Goal: Navigation & Orientation: Go to known website

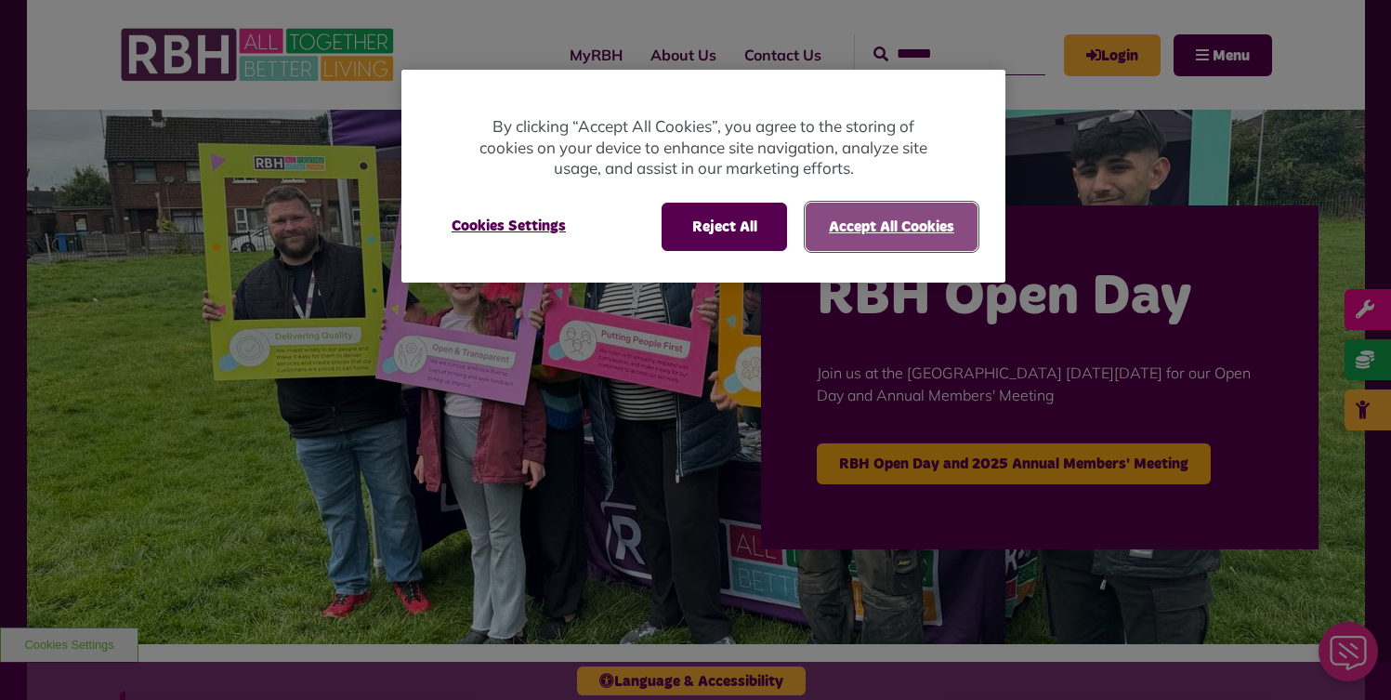
click at [883, 234] on button "Accept All Cookies" at bounding box center [892, 227] width 172 height 48
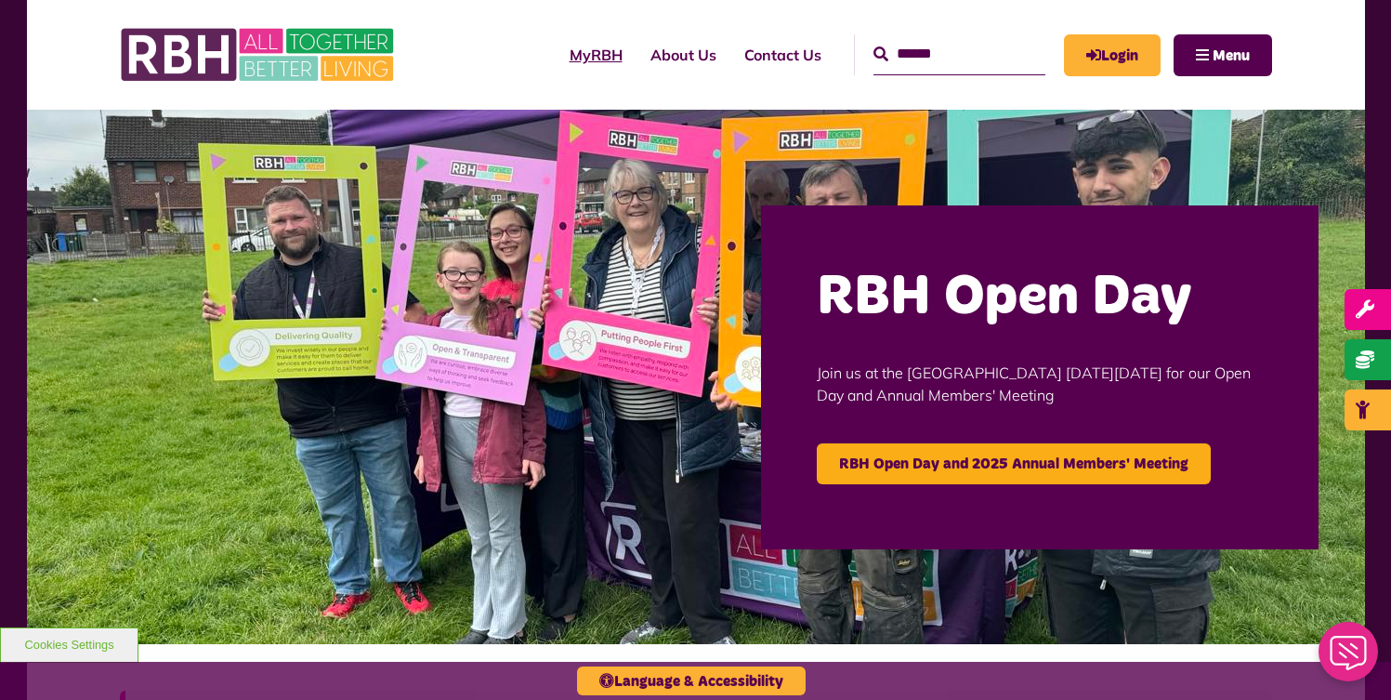
click at [565, 56] on link "MyRBH" at bounding box center [596, 55] width 81 height 50
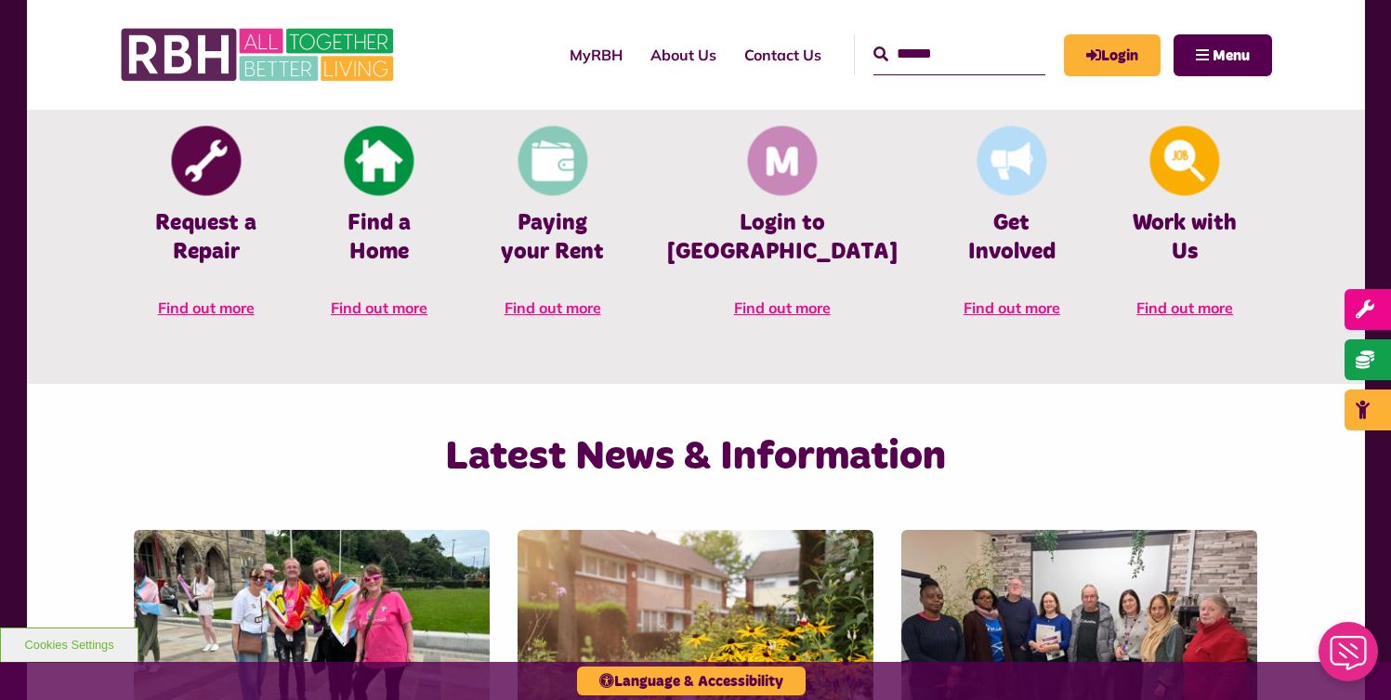
scroll to position [889, 0]
